Goal: Task Accomplishment & Management: Use online tool/utility

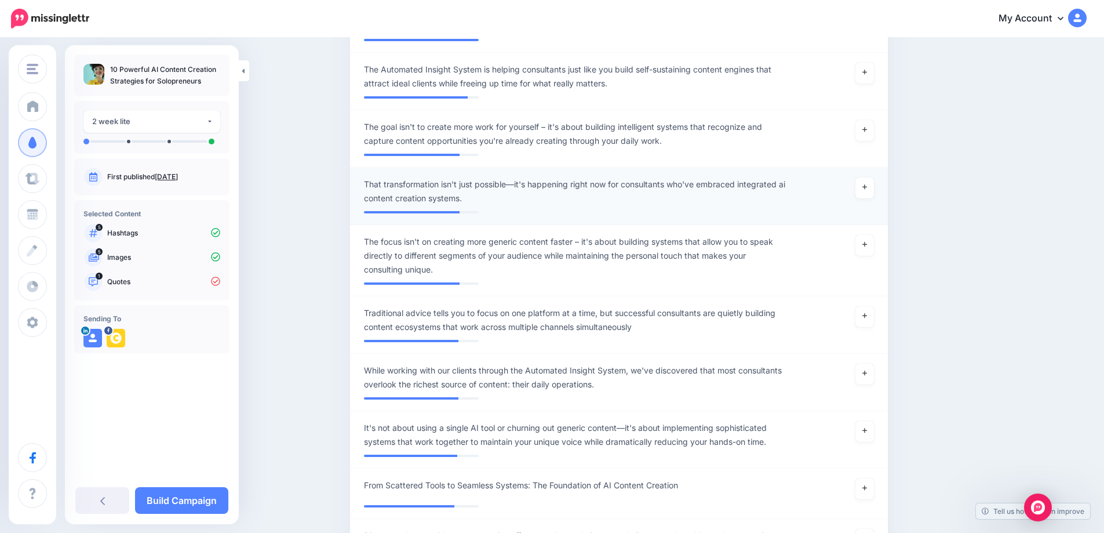
scroll to position [464, 0]
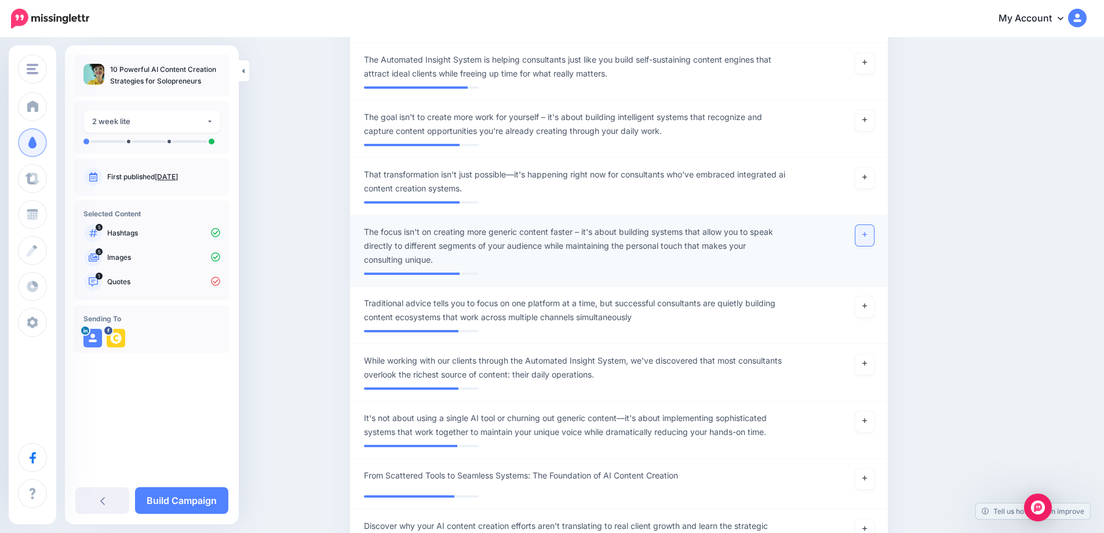
click at [874, 238] on link at bounding box center [865, 235] width 19 height 21
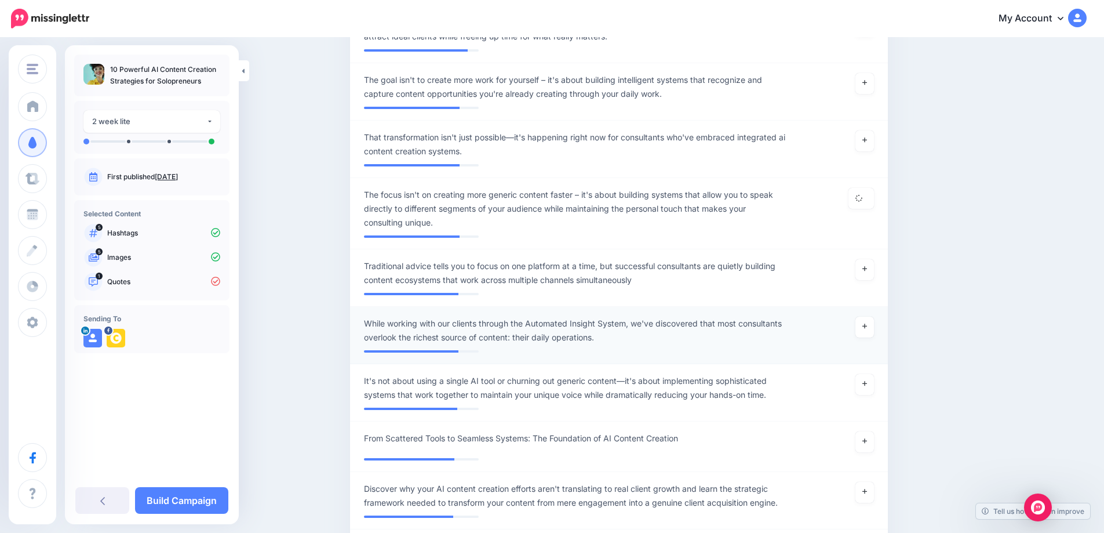
scroll to position [522, 0]
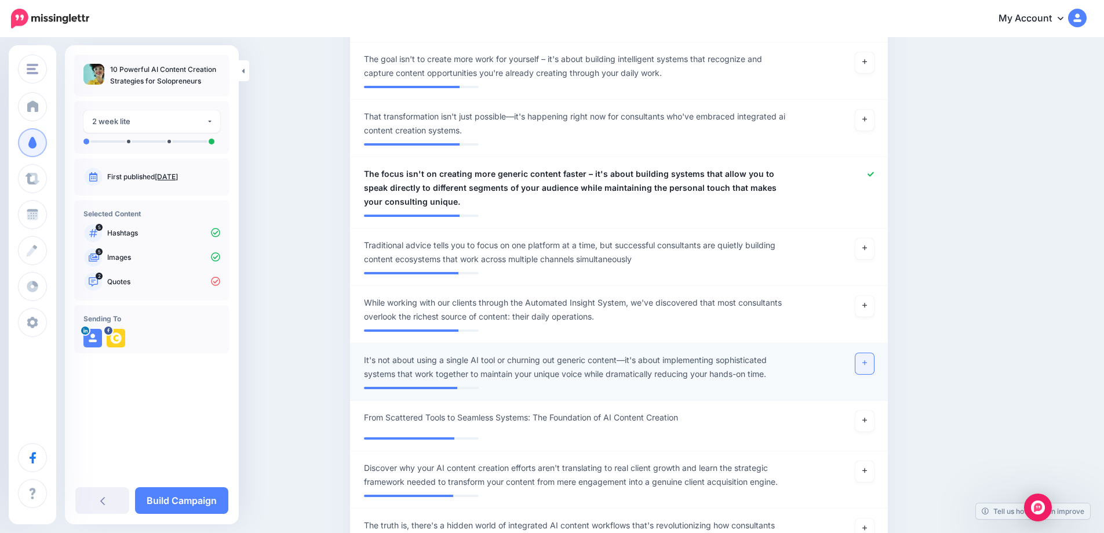
click at [867, 365] on icon at bounding box center [865, 363] width 5 height 5
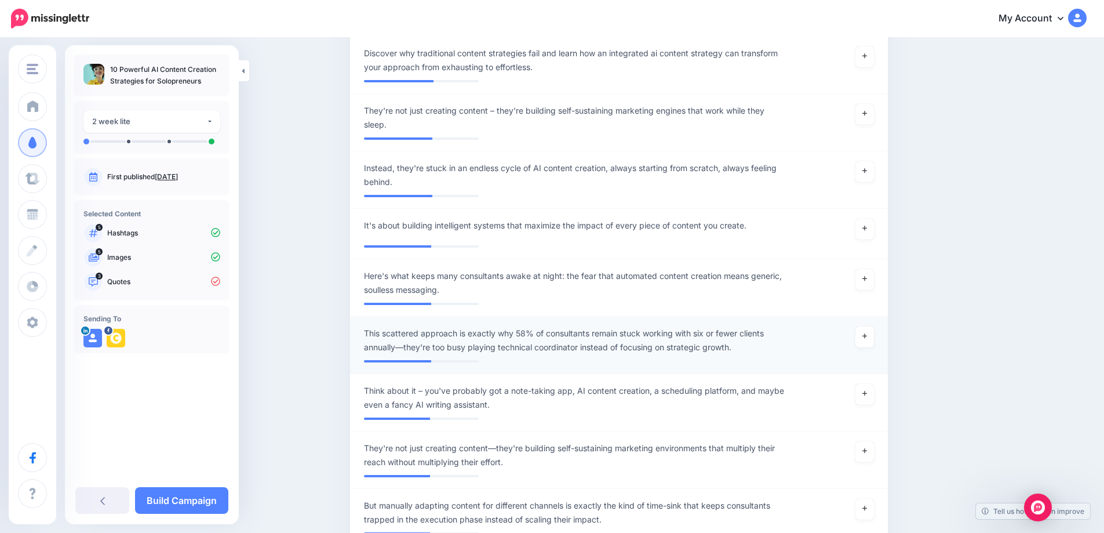
scroll to position [1855, 0]
click at [873, 326] on link at bounding box center [865, 336] width 19 height 21
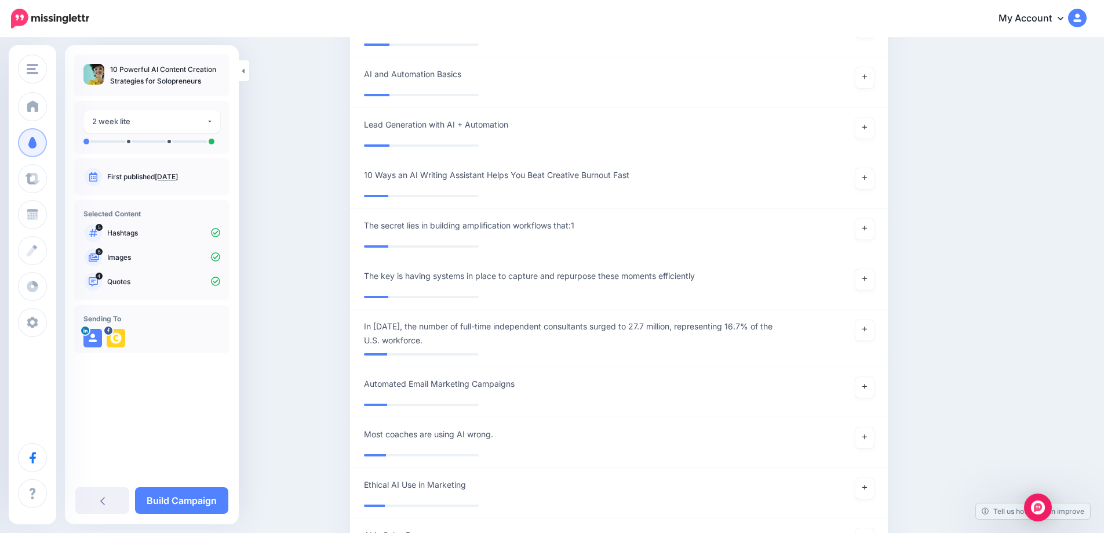
scroll to position [5462, 0]
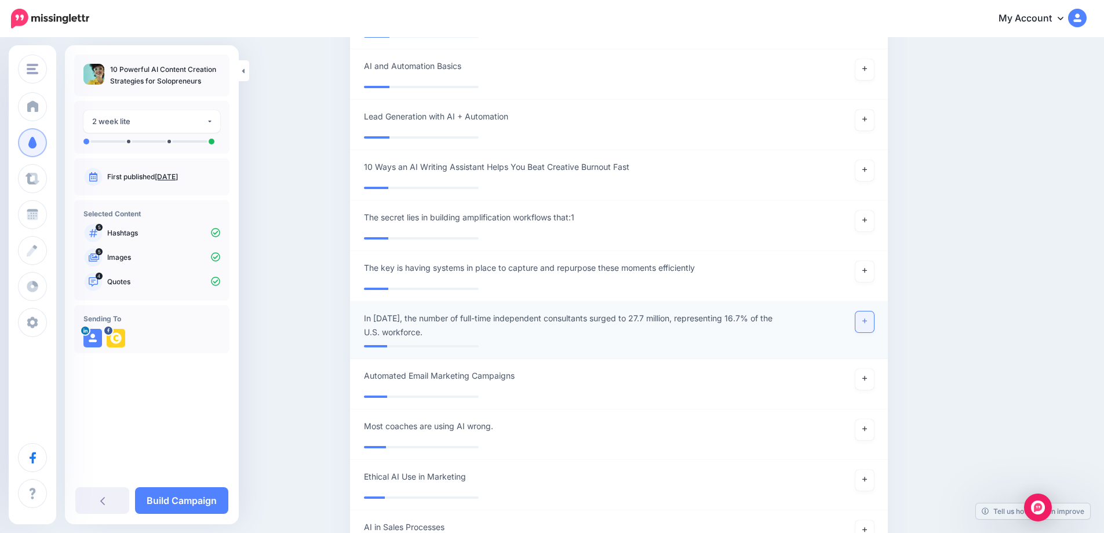
click at [874, 312] on link at bounding box center [865, 321] width 19 height 21
click at [186, 501] on link "Build Campaign" at bounding box center [181, 500] width 93 height 27
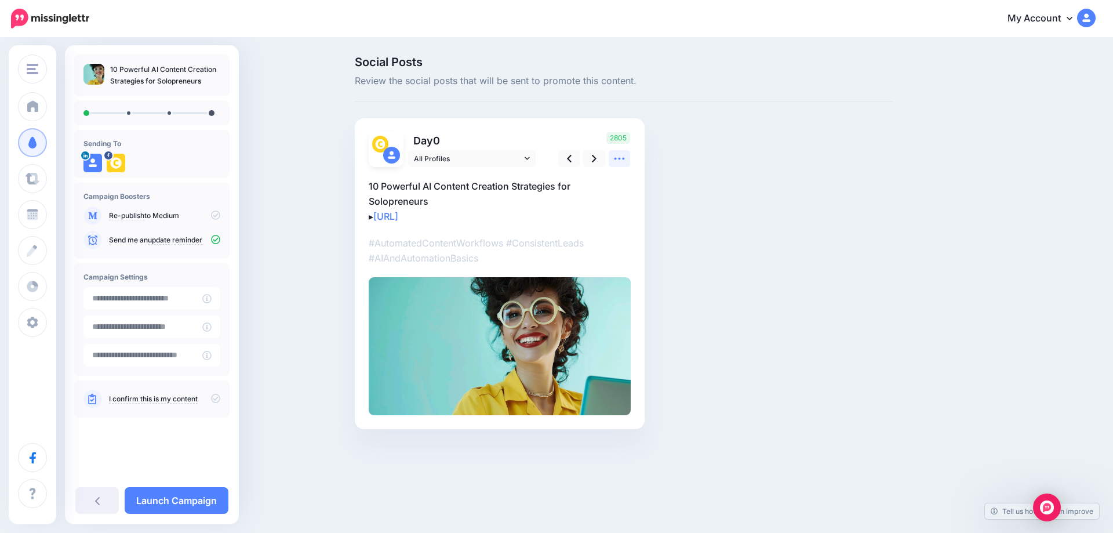
click at [624, 163] on icon at bounding box center [619, 158] width 12 height 12
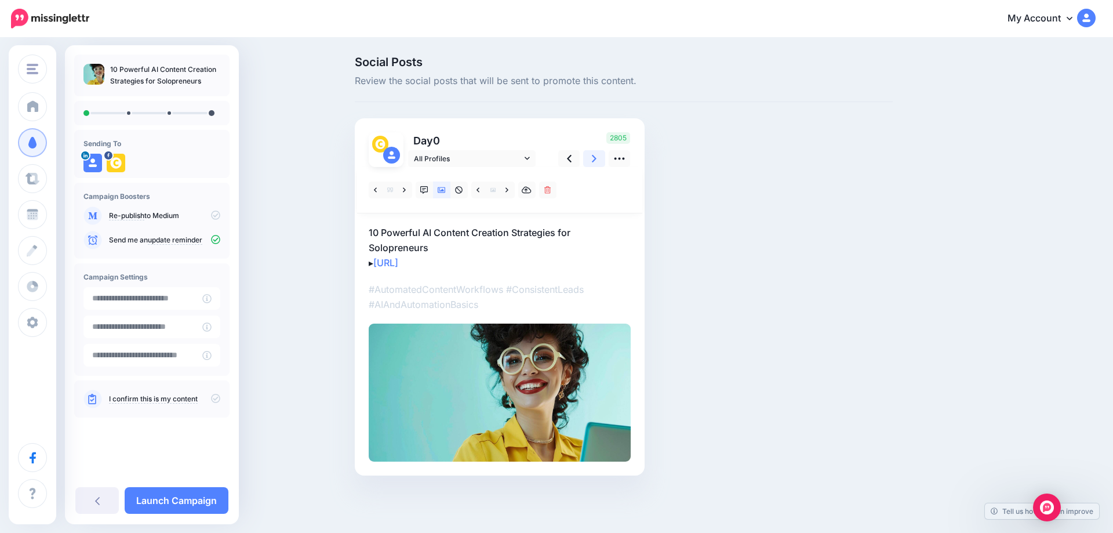
click at [598, 159] on link at bounding box center [594, 158] width 22 height 17
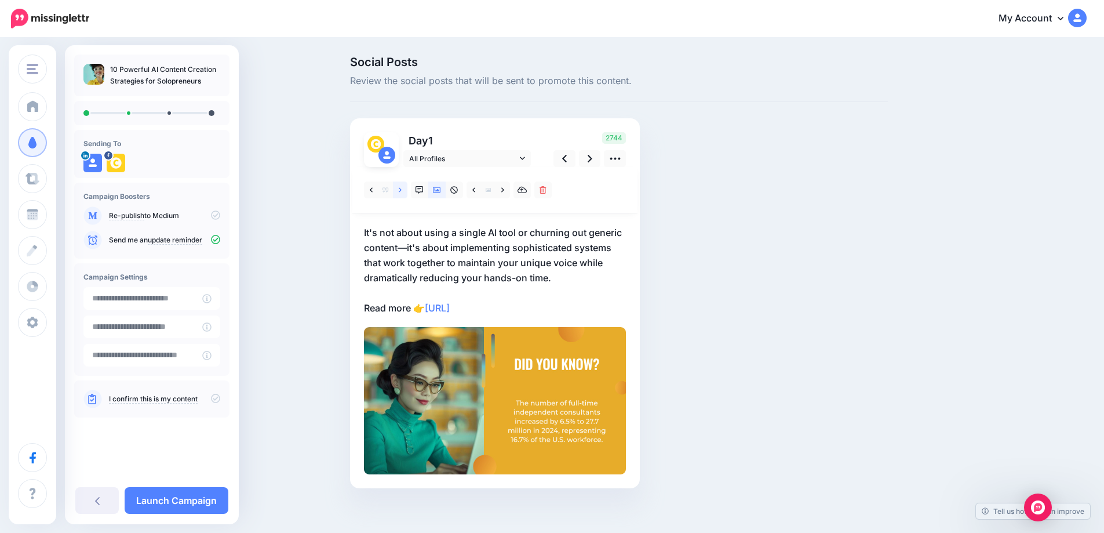
click at [402, 190] on icon at bounding box center [400, 190] width 3 height 8
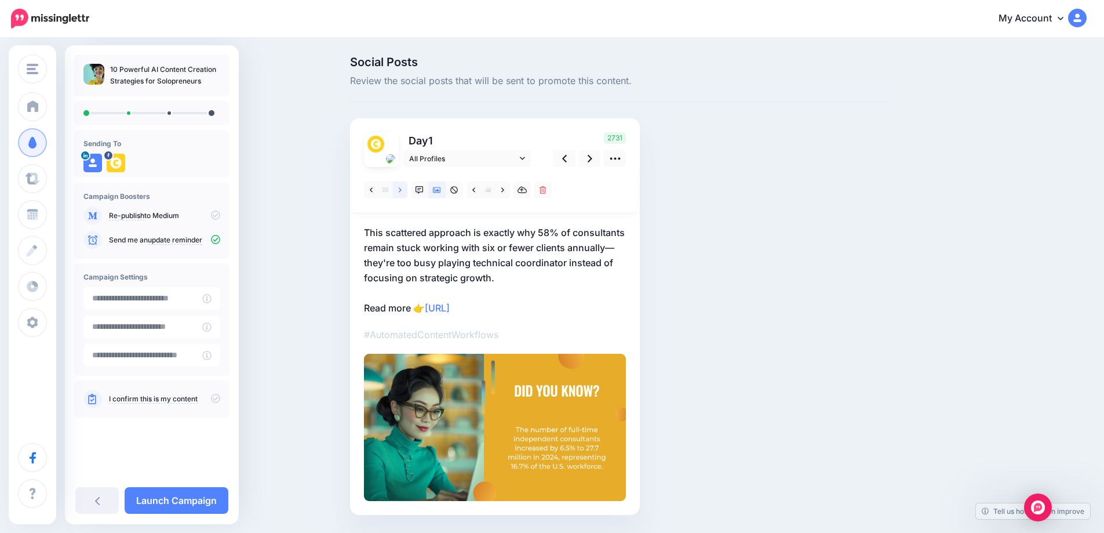
click at [402, 190] on icon at bounding box center [400, 190] width 3 height 8
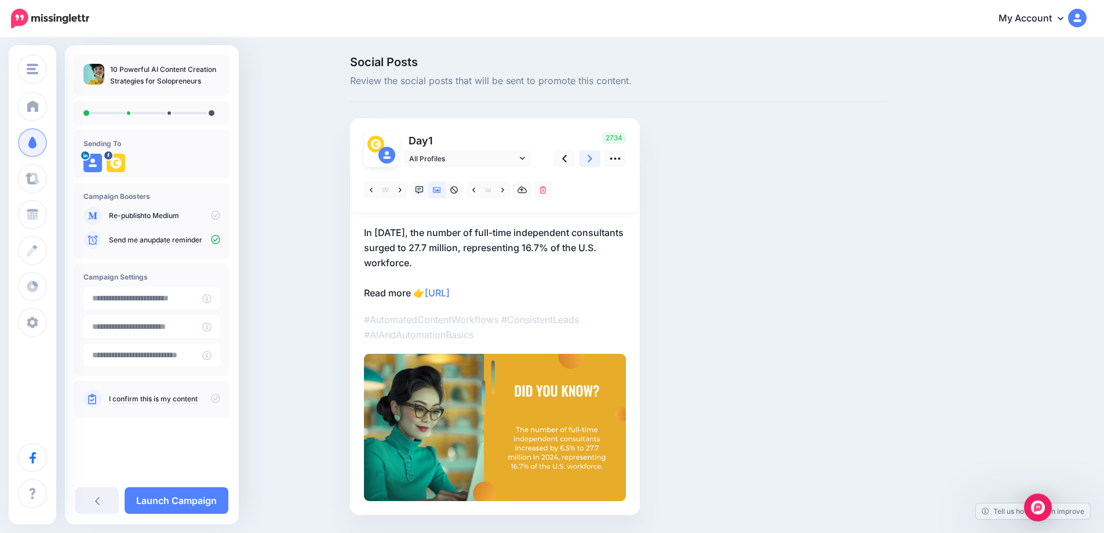
click at [598, 160] on link at bounding box center [590, 158] width 22 height 17
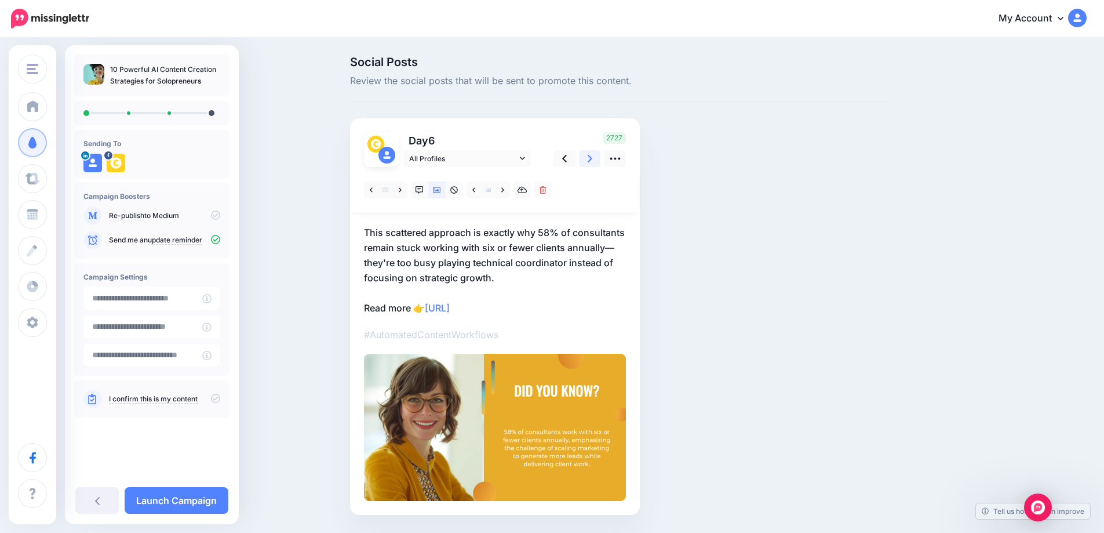
click at [592, 158] on icon at bounding box center [590, 159] width 5 height 8
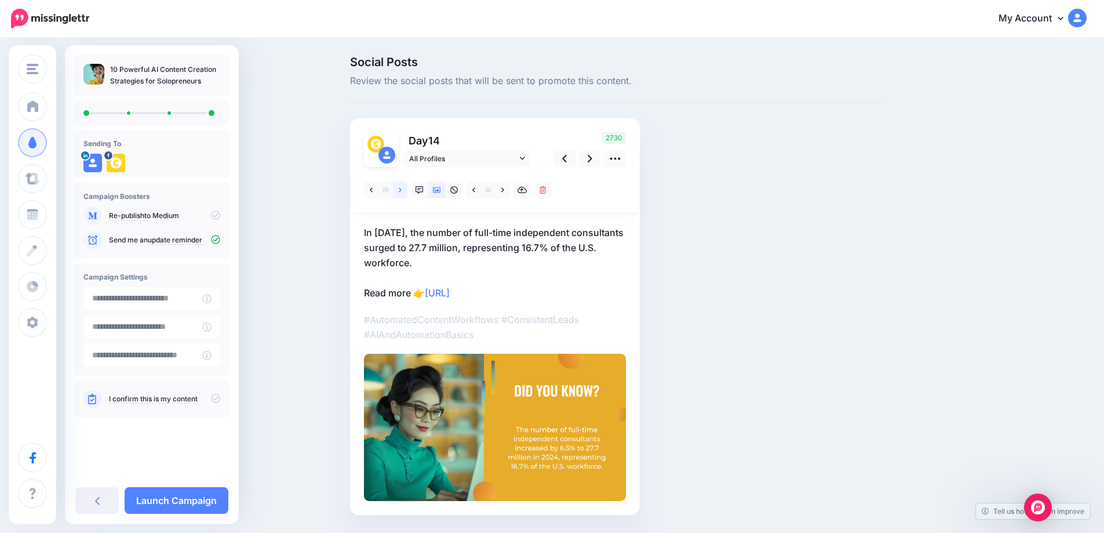
click at [407, 190] on link at bounding box center [400, 189] width 14 height 17
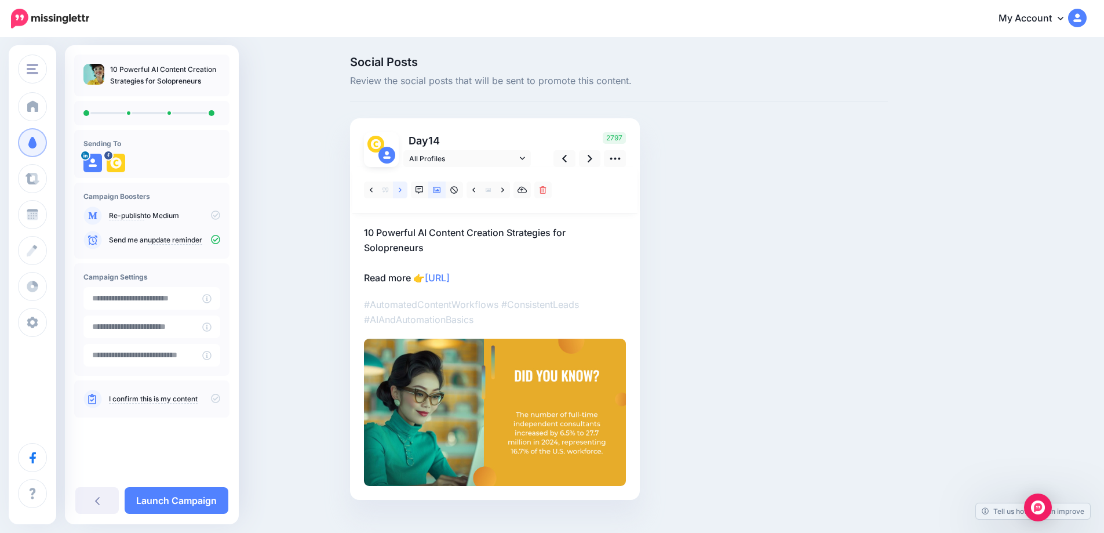
click at [407, 190] on link at bounding box center [400, 189] width 14 height 17
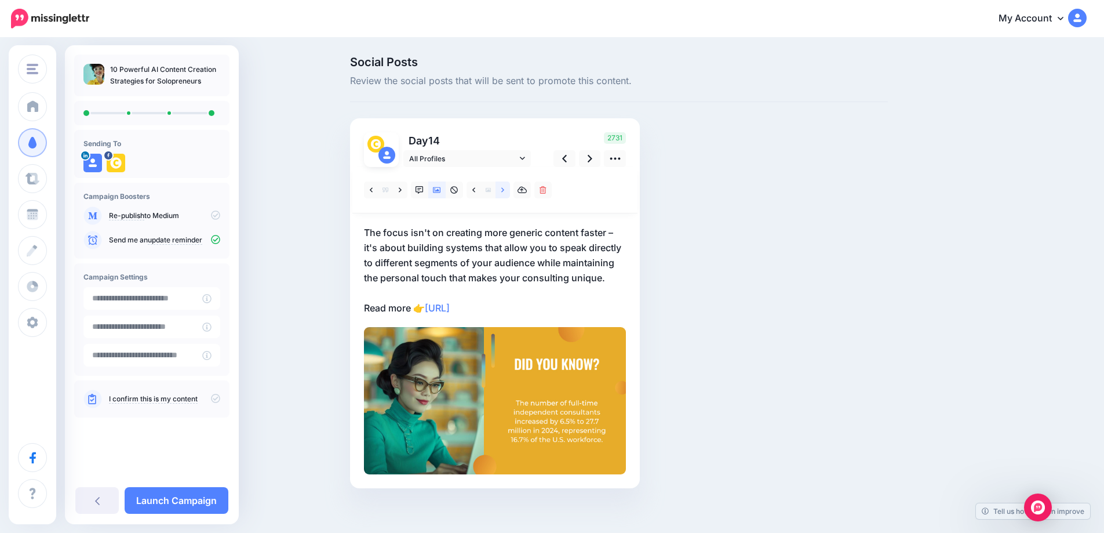
click at [510, 191] on link at bounding box center [503, 189] width 14 height 17
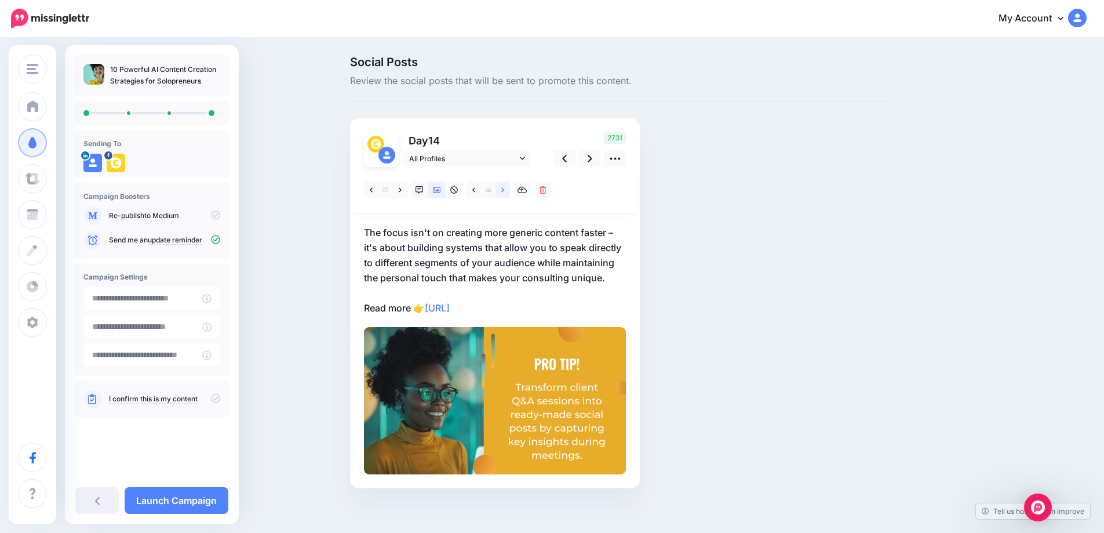
click at [504, 191] on icon at bounding box center [502, 190] width 3 height 8
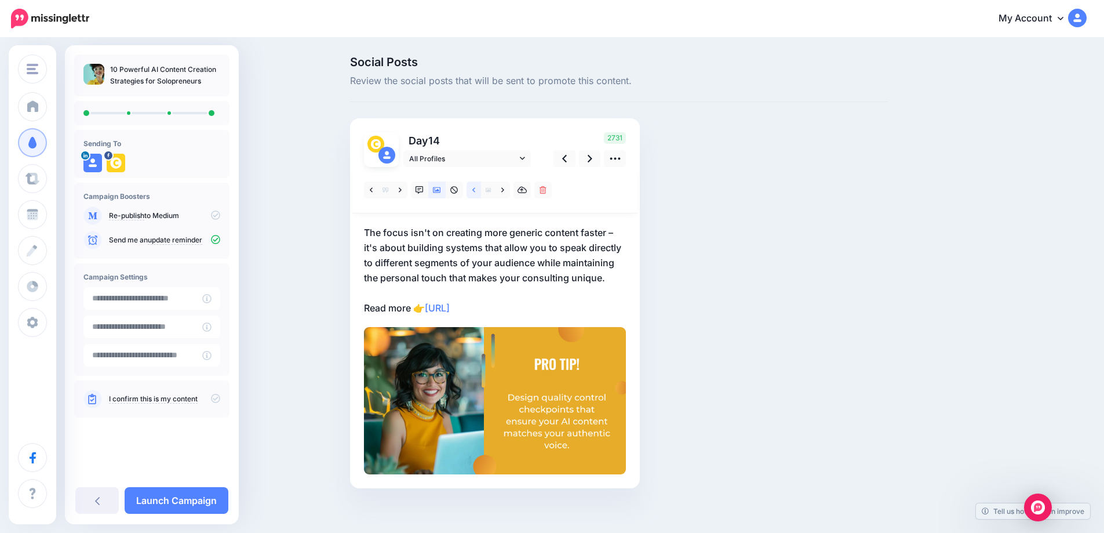
click at [481, 190] on link at bounding box center [474, 189] width 14 height 17
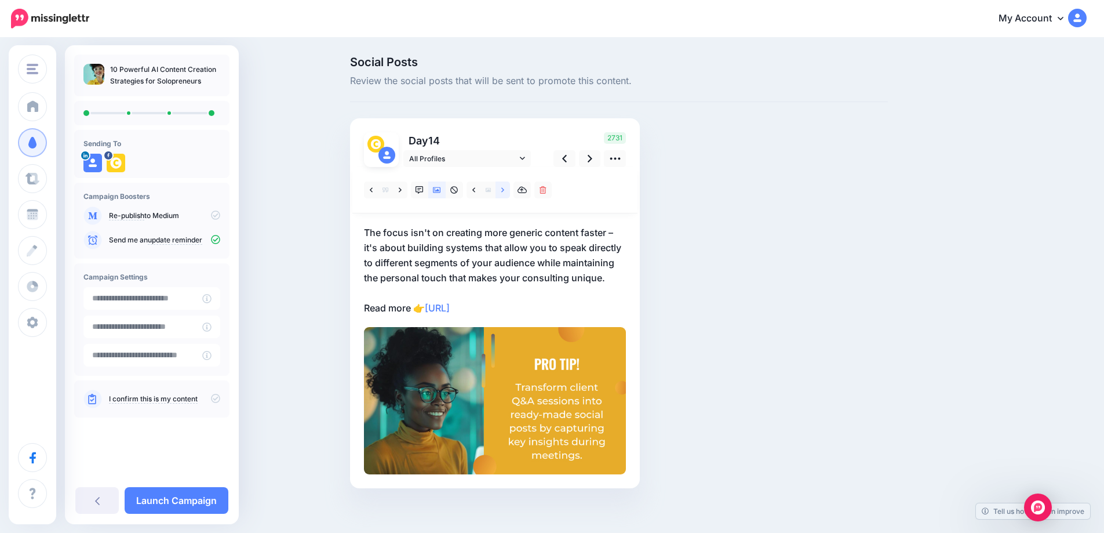
click at [504, 190] on icon at bounding box center [502, 190] width 3 height 8
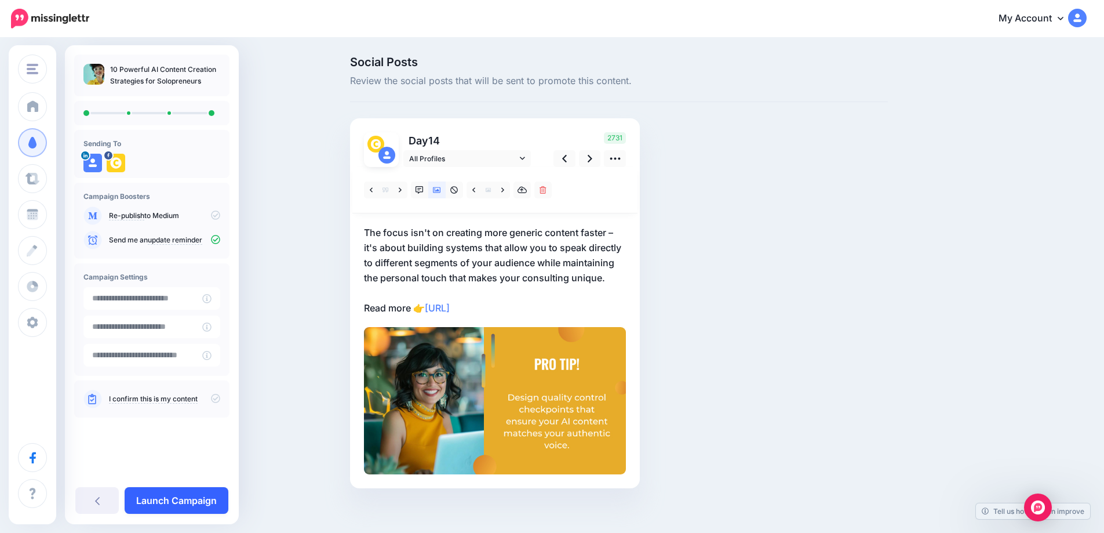
click at [206, 507] on link "Launch Campaign" at bounding box center [177, 500] width 104 height 27
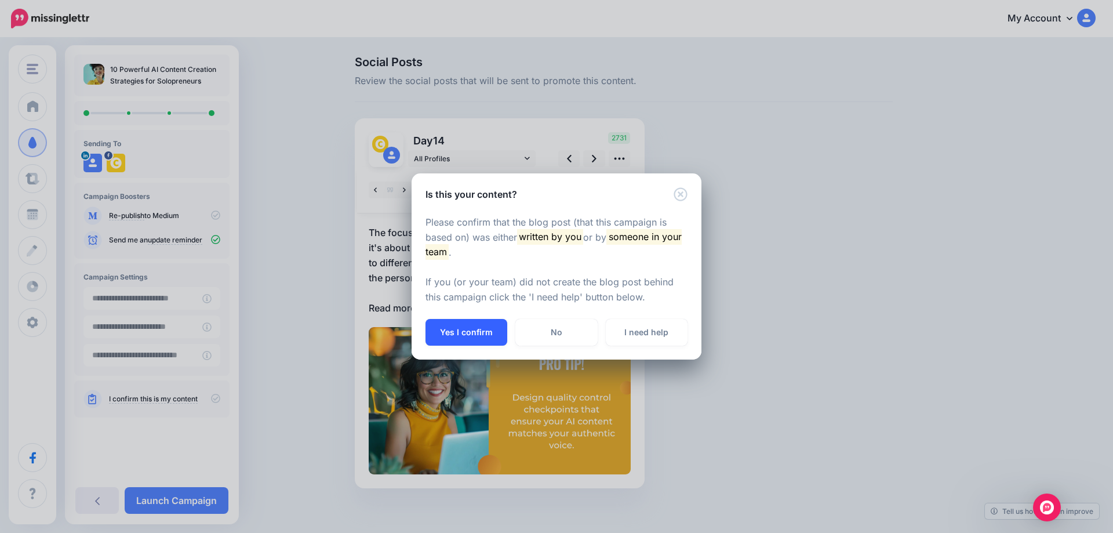
click at [475, 327] on button "Yes I confirm" at bounding box center [466, 332] width 82 height 27
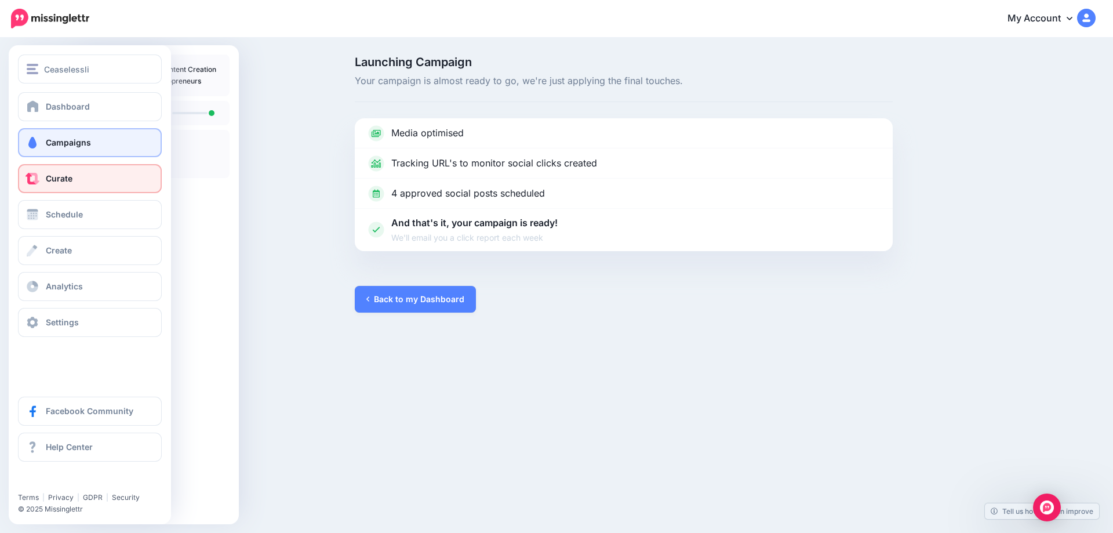
click at [60, 179] on span "Curate" at bounding box center [59, 178] width 27 height 10
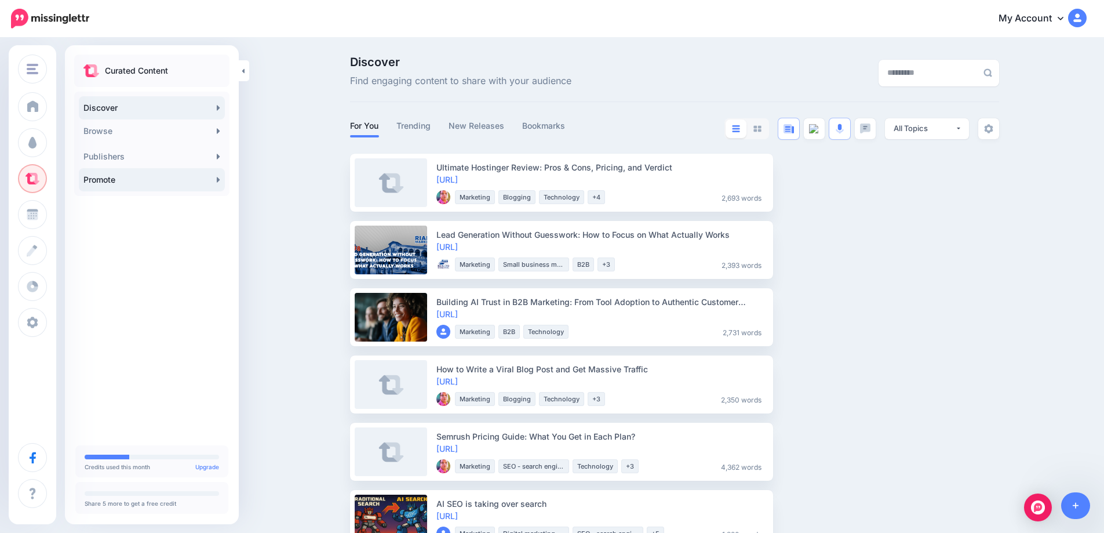
click at [221, 183] on link "Promote" at bounding box center [152, 179] width 146 height 23
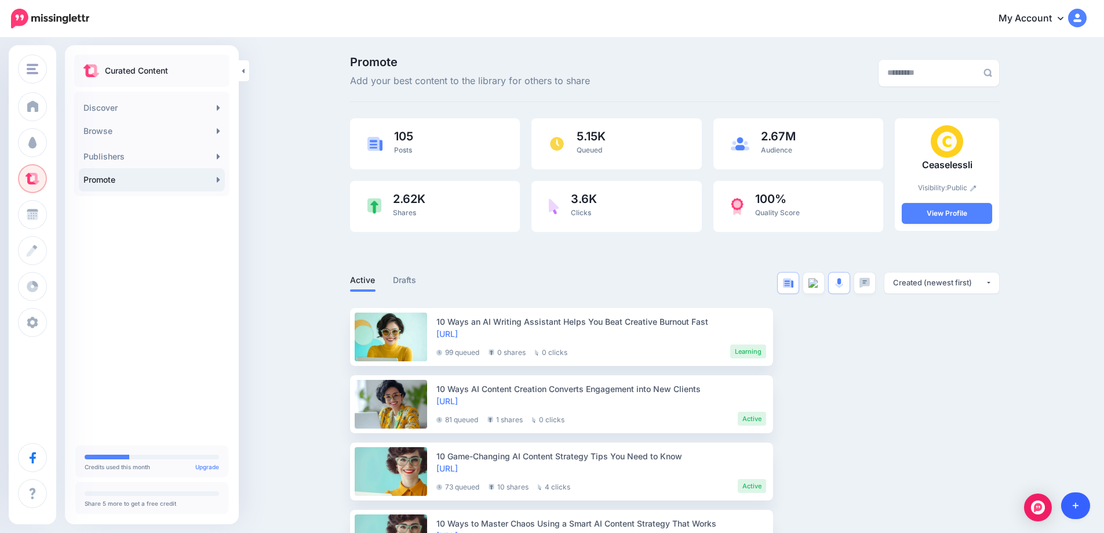
click at [1084, 508] on link at bounding box center [1076, 505] width 30 height 27
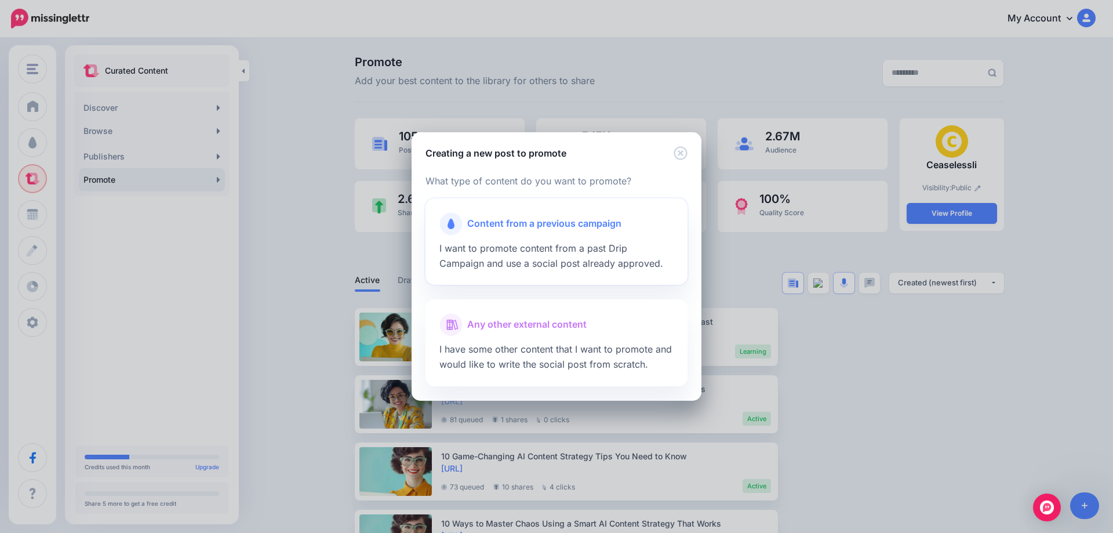
click at [555, 227] on span "Content from a previous campaign" at bounding box center [544, 223] width 154 height 15
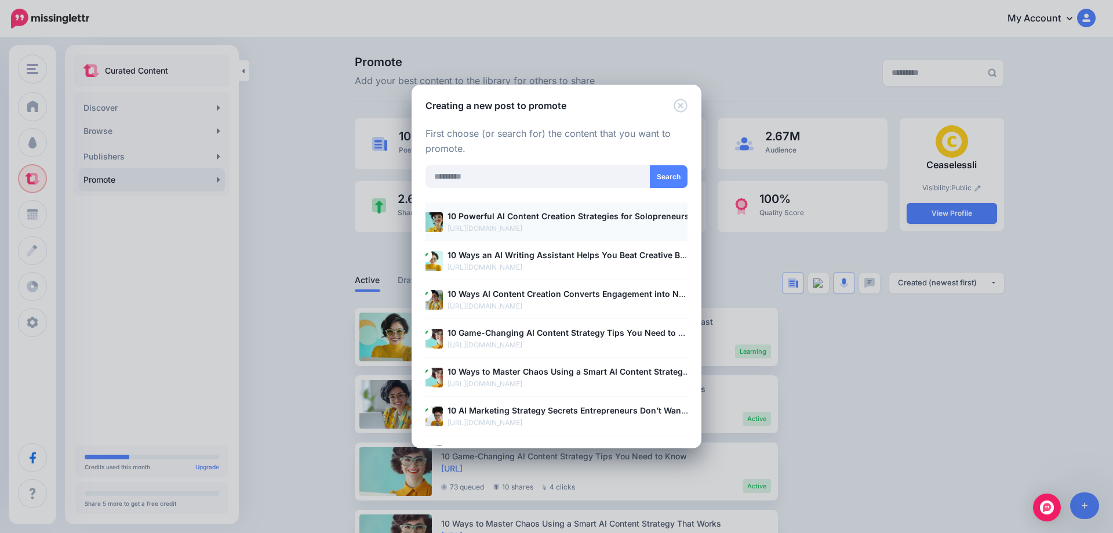
click at [497, 221] on b "10 Powerful AI Content Creation Strategies for Solopreneurs" at bounding box center [568, 216] width 242 height 10
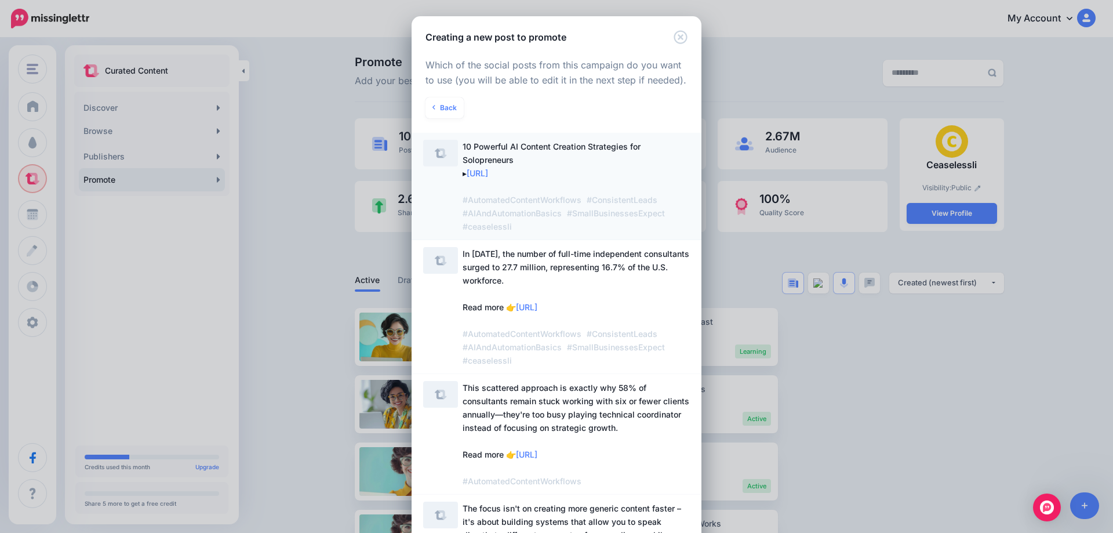
click at [515, 161] on span "10 Powerful AI Content Creation Strategies for Solopreneurs ▸ https://lttr.ai/A…" at bounding box center [576, 186] width 227 height 93
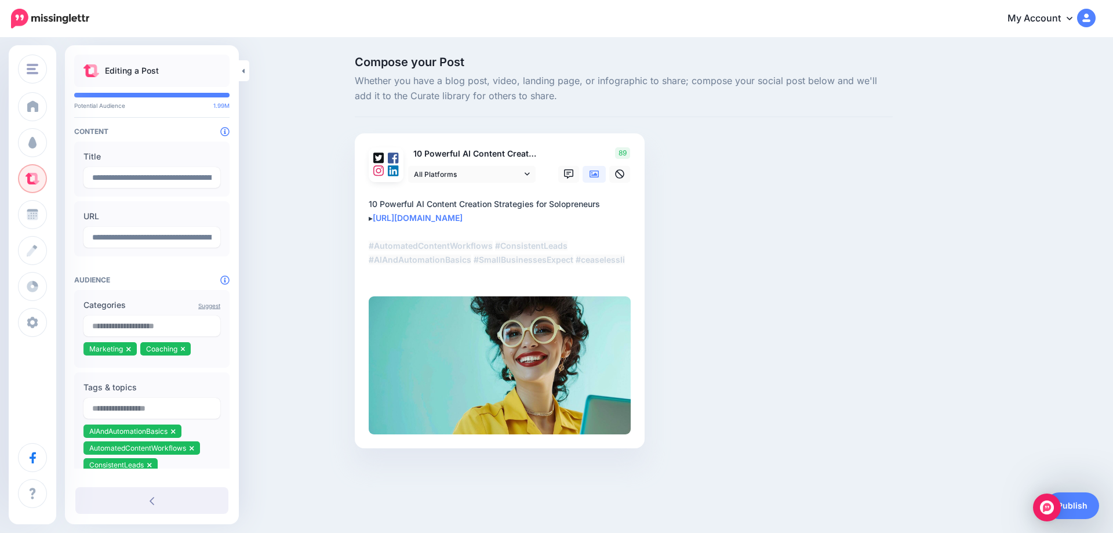
click at [184, 352] on icon at bounding box center [183, 348] width 5 height 7
click at [131, 330] on input "text" at bounding box center [151, 325] width 137 height 21
type input "********"
click at [187, 352] on span "1.62M" at bounding box center [194, 352] width 31 height 11
click at [197, 350] on span "1.62M" at bounding box center [194, 352] width 31 height 11
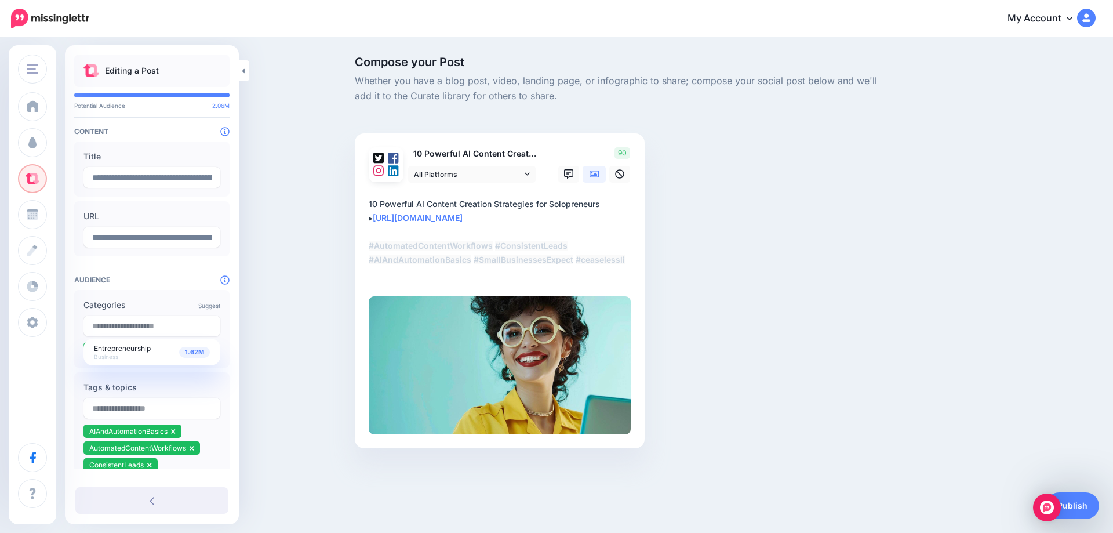
click at [279, 326] on div "Compose your Post Whether you have a blog post, video, landing page, or infogra…" at bounding box center [556, 269] width 1113 height 461
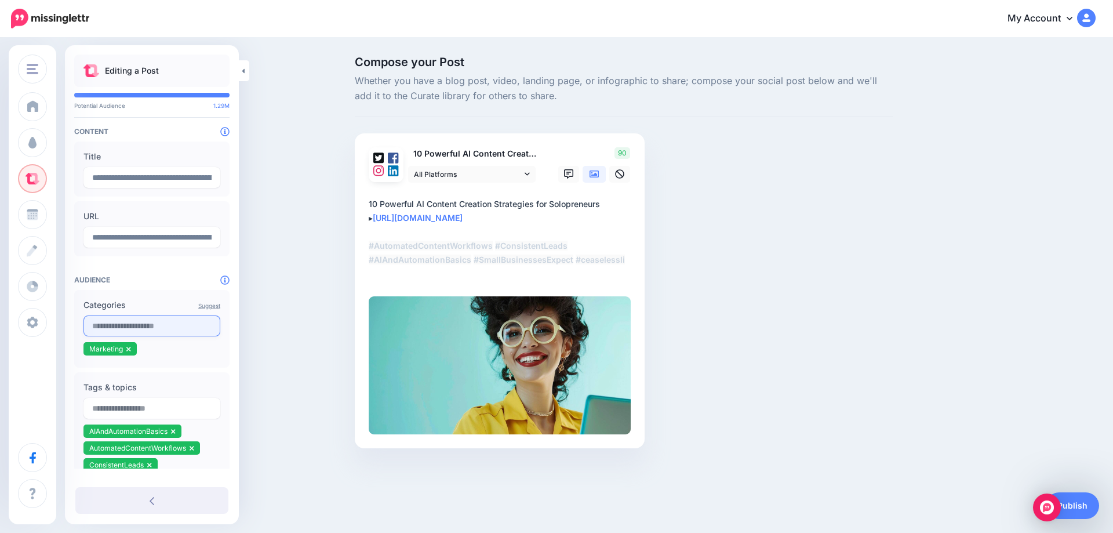
click at [147, 328] on input "text" at bounding box center [151, 325] width 137 height 21
type input "*****"
click at [191, 350] on span "1.62M" at bounding box center [194, 352] width 31 height 11
click at [112, 351] on span "Entrepreneurship" at bounding box center [122, 348] width 57 height 9
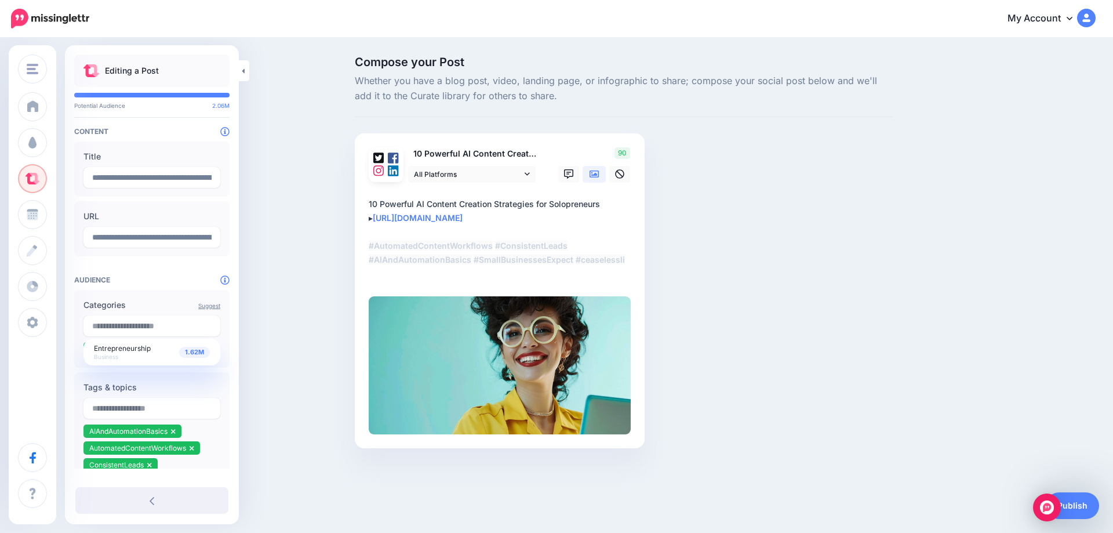
click at [277, 352] on div "Compose your Post Whether you have a blog post, video, landing page, or infogra…" at bounding box center [556, 269] width 1113 height 461
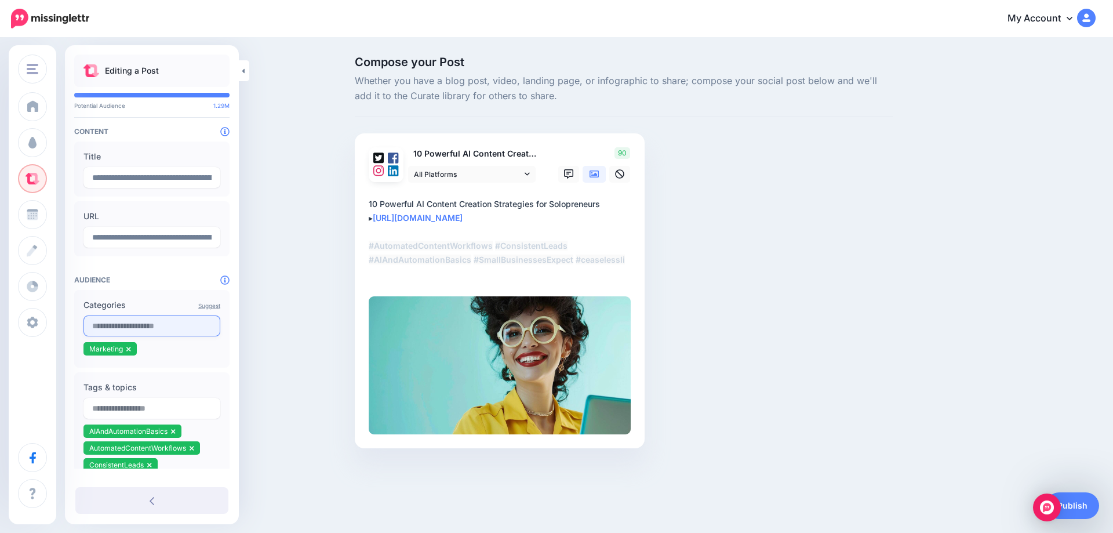
click at [148, 333] on input "text" at bounding box center [151, 325] width 137 height 21
type input "*****"
click at [196, 352] on span "1.62M" at bounding box center [194, 352] width 31 height 11
click at [272, 345] on div "Compose your Post Whether you have a blog post, video, landing page, or infogra…" at bounding box center [556, 269] width 1113 height 461
click at [161, 329] on input "text" at bounding box center [151, 325] width 137 height 21
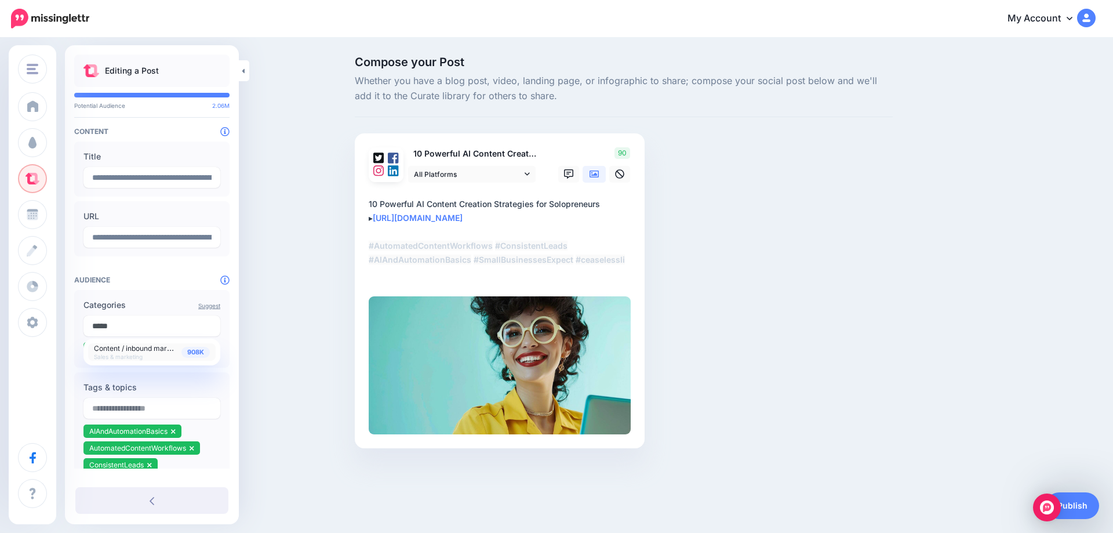
type input "*****"
click at [194, 355] on span "908K" at bounding box center [195, 352] width 28 height 11
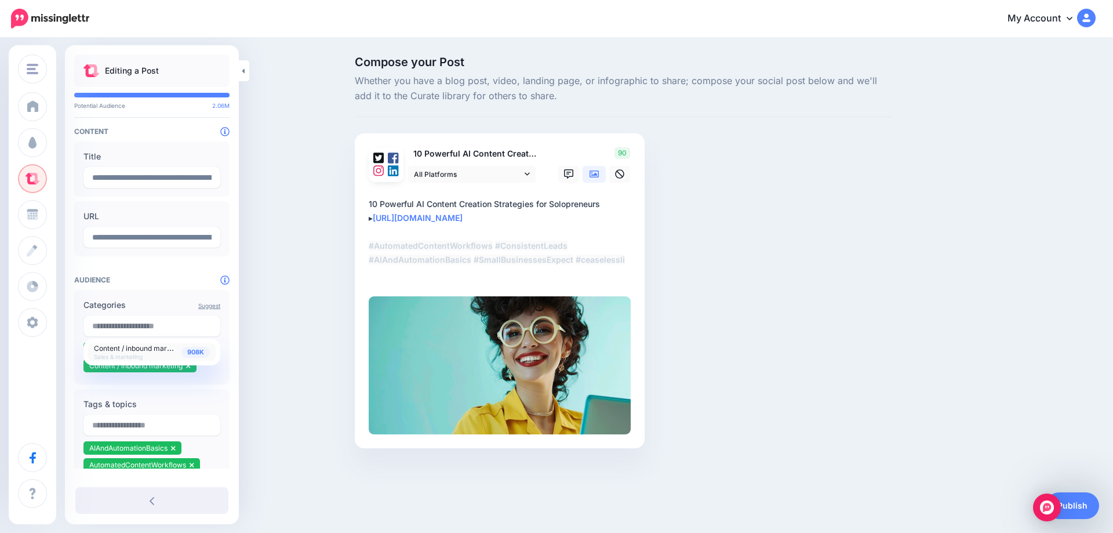
click at [274, 352] on div "Compose your Post Whether you have a blog post, video, landing page, or infogra…" at bounding box center [556, 269] width 1113 height 461
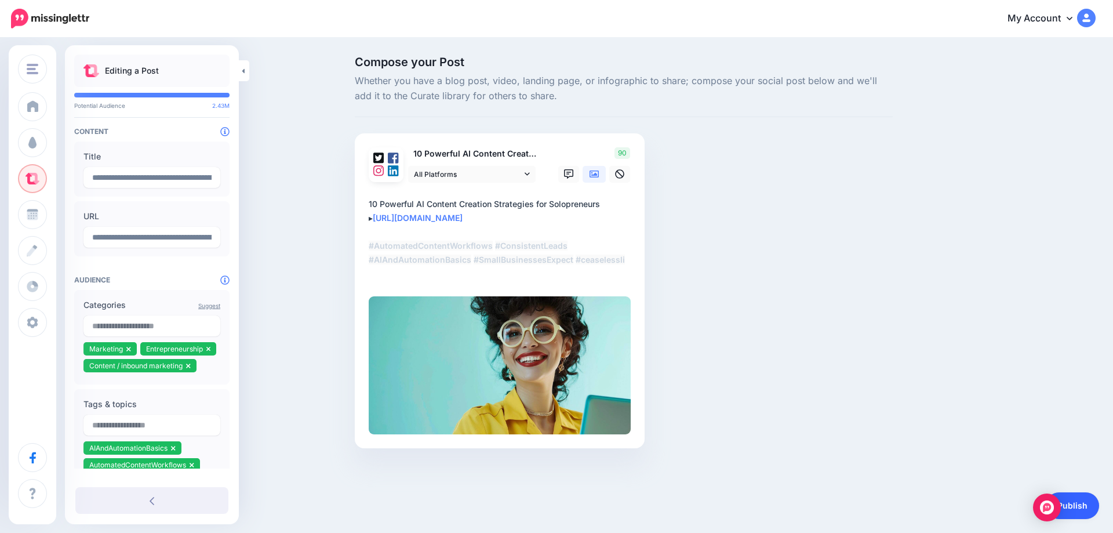
click at [1079, 508] on link "Publish" at bounding box center [1072, 505] width 53 height 27
